Goal: Browse casually

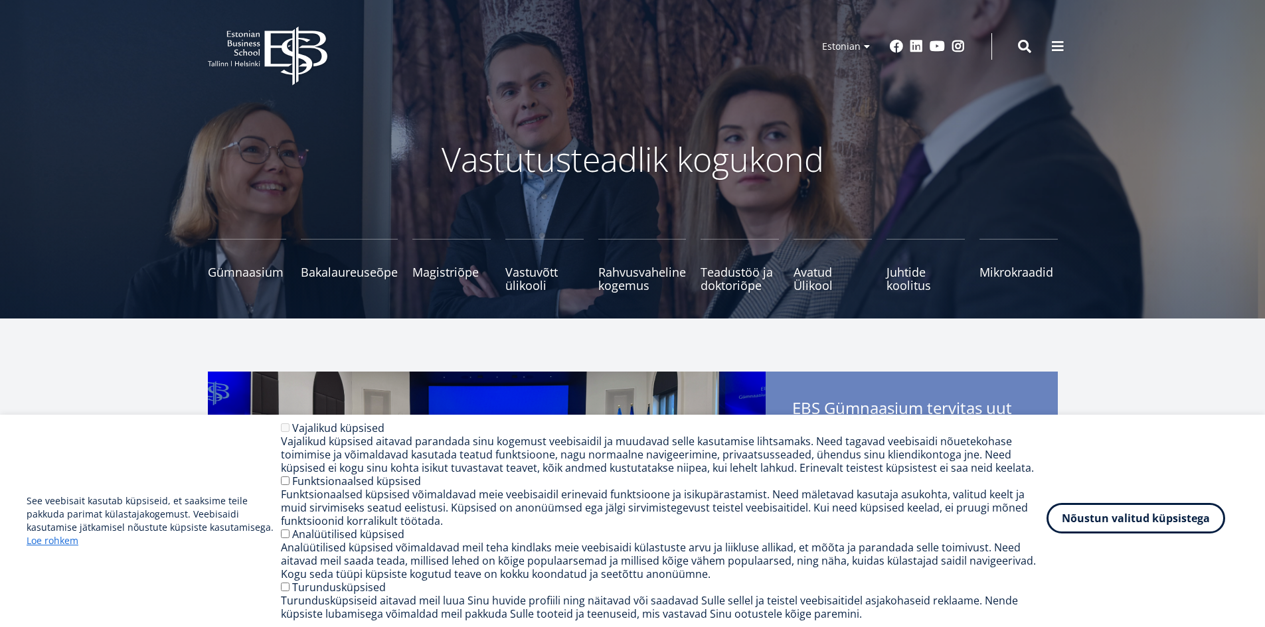
click at [1151, 520] on button "Nõustun valitud küpsistega" at bounding box center [1135, 518] width 179 height 31
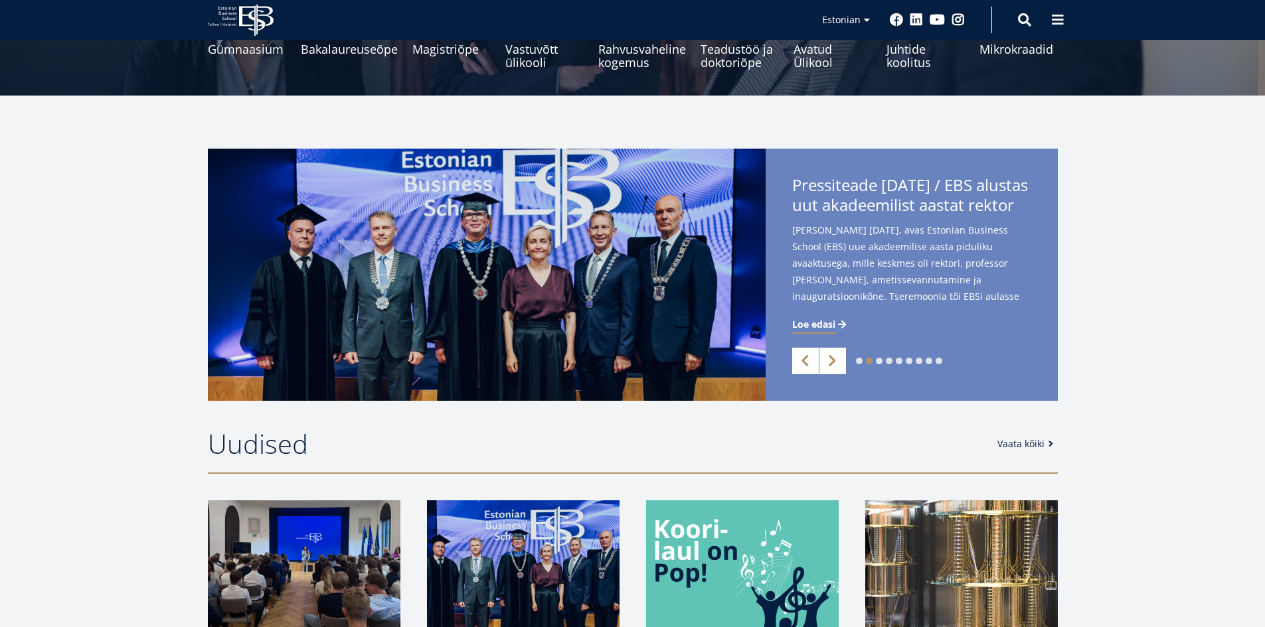
scroll to position [199, 0]
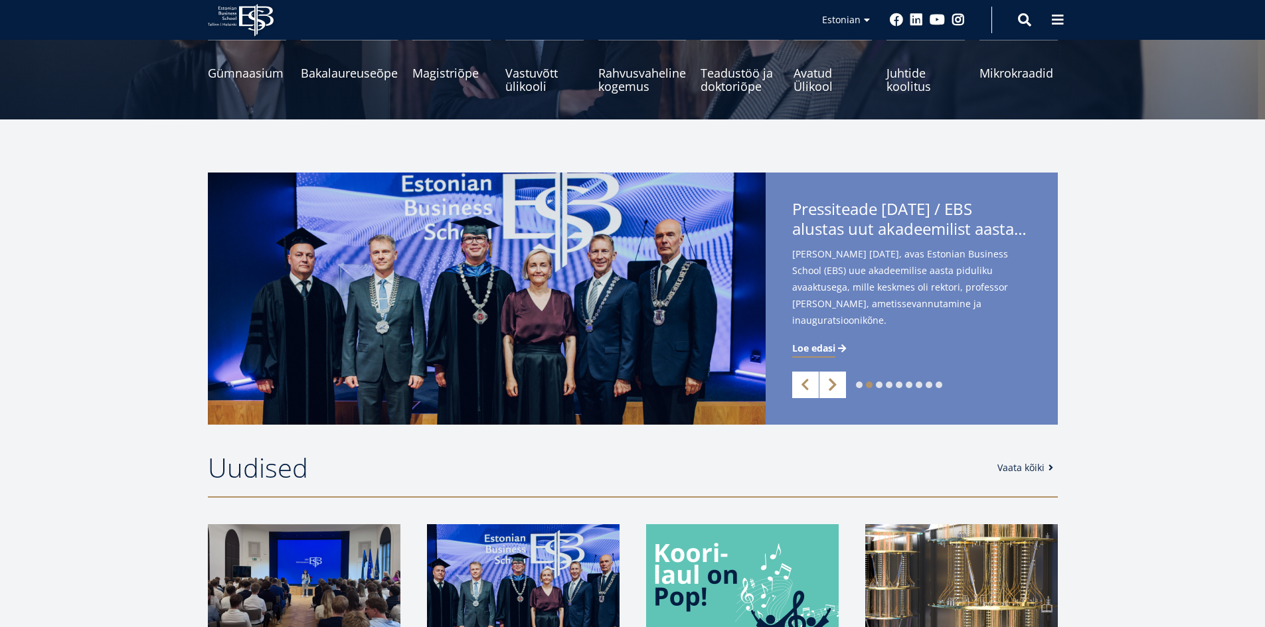
click at [830, 388] on link "Next" at bounding box center [832, 385] width 27 height 27
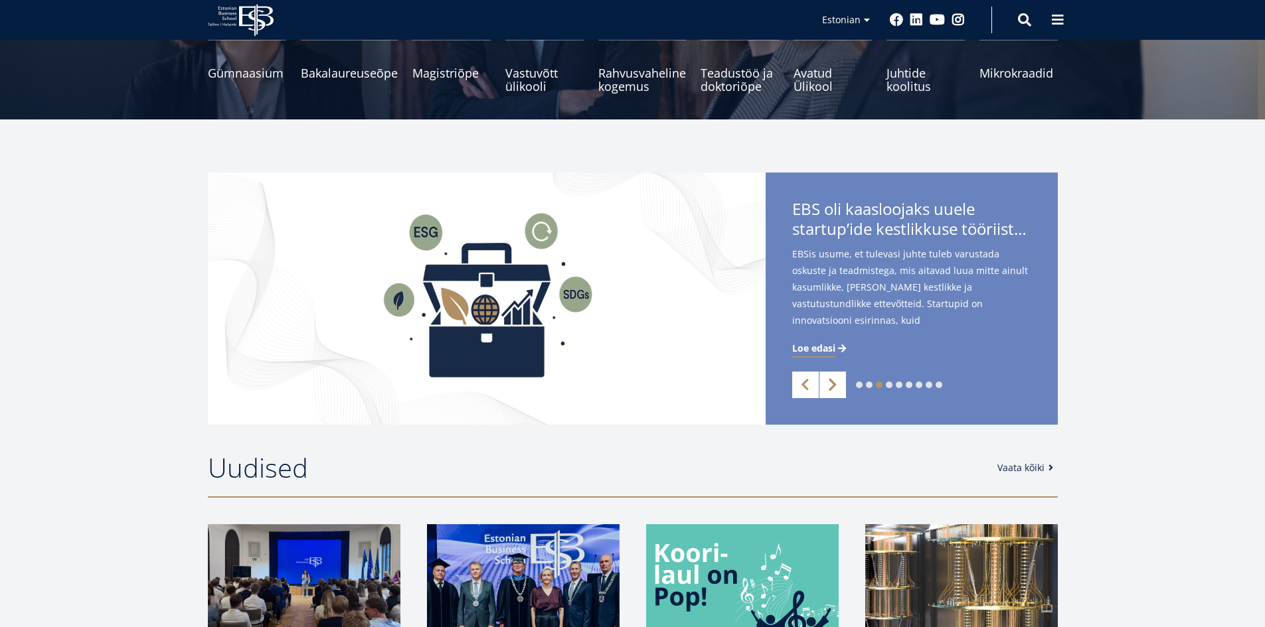
click at [840, 386] on link "Next" at bounding box center [832, 385] width 27 height 27
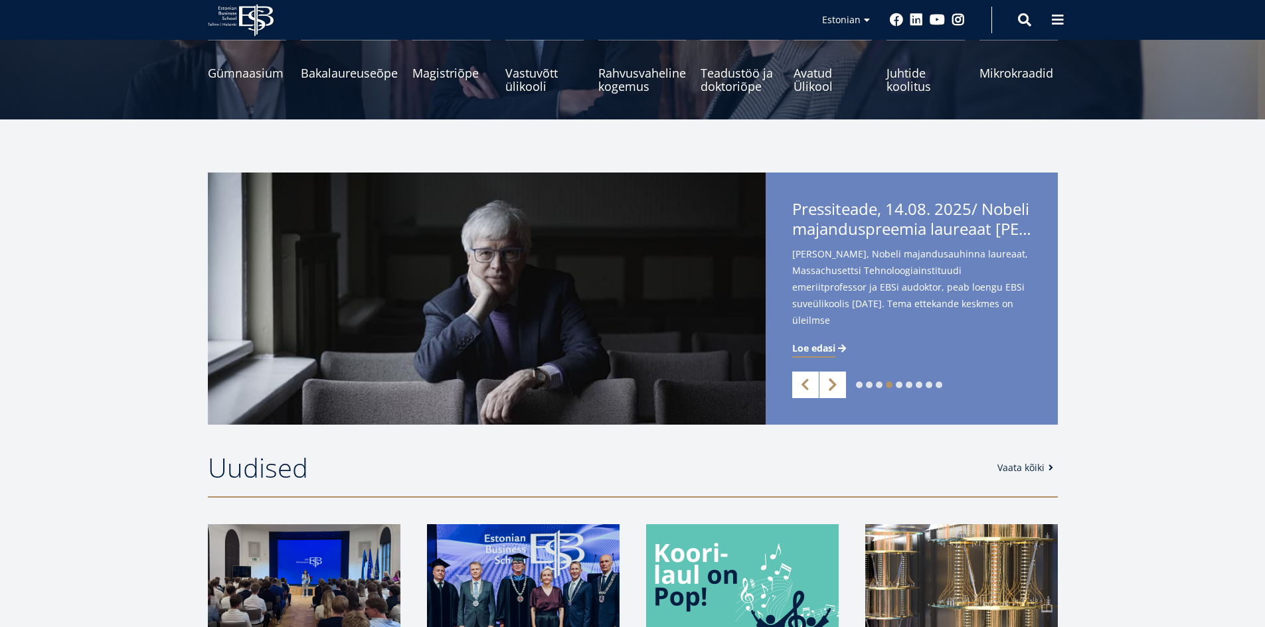
click at [838, 386] on link "Next" at bounding box center [832, 385] width 27 height 27
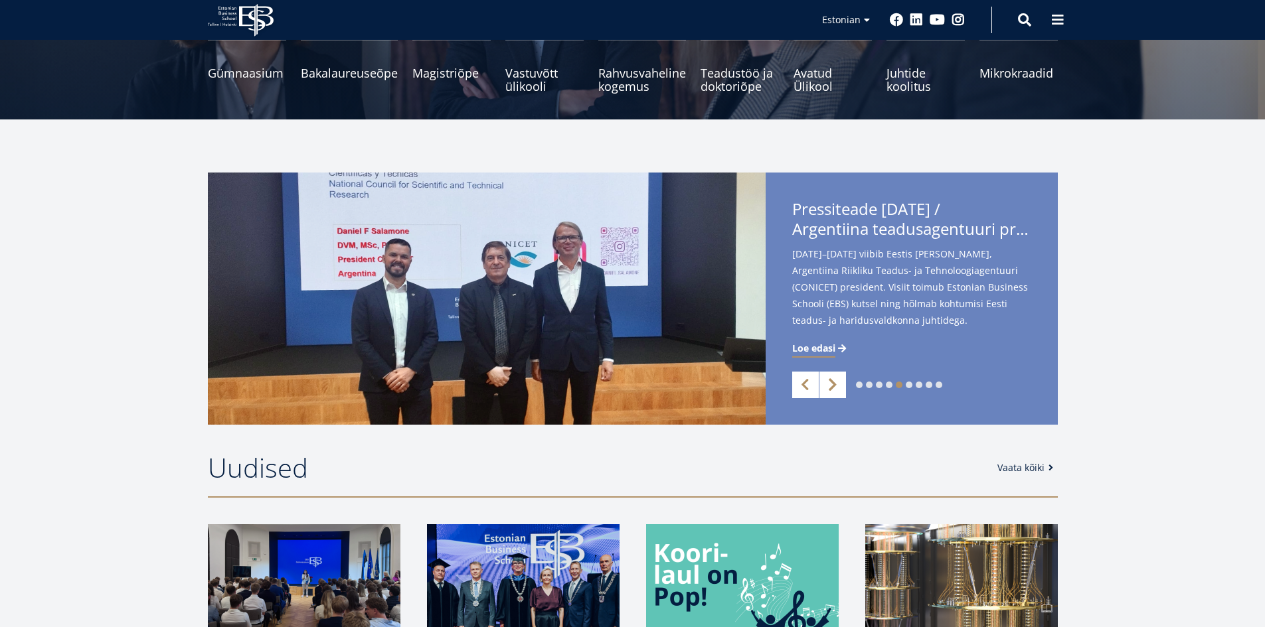
click at [838, 386] on link "Next" at bounding box center [832, 385] width 27 height 27
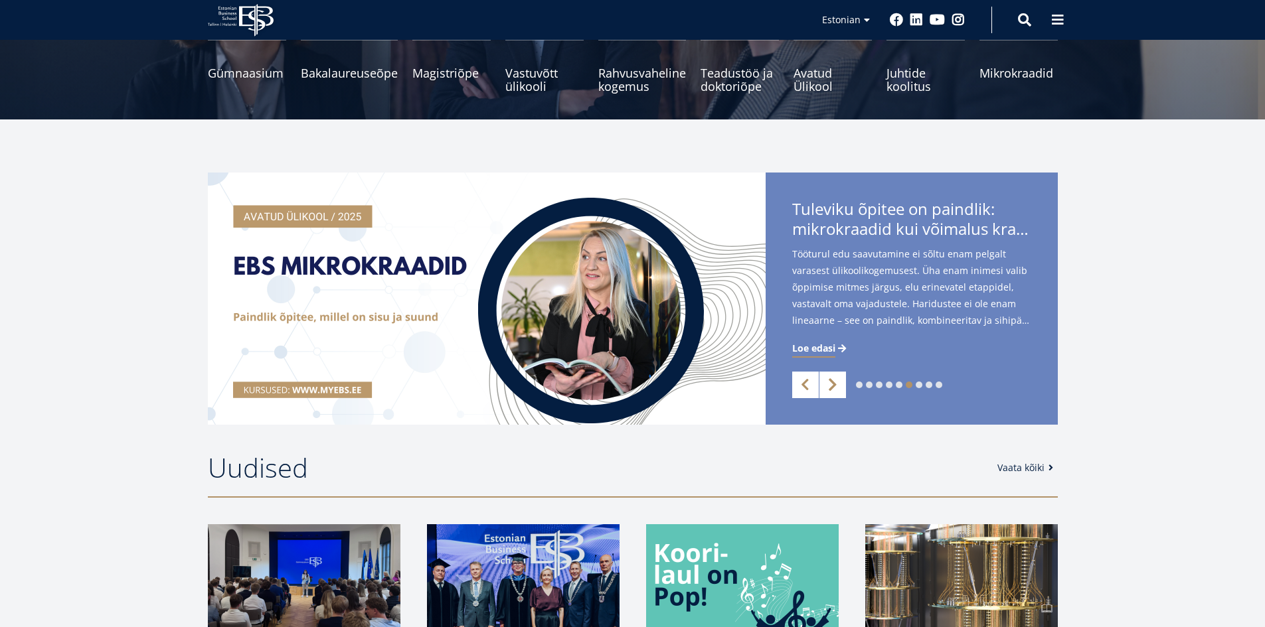
click at [832, 380] on link "Next" at bounding box center [832, 385] width 27 height 27
